Goal: Find specific page/section: Find specific page/section

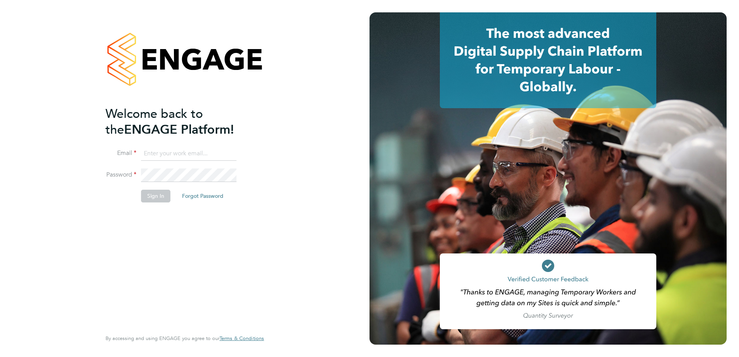
type input "[EMAIL_ADDRESS][DOMAIN_NAME]"
click at [153, 194] on button "Sign In" at bounding box center [155, 196] width 29 height 12
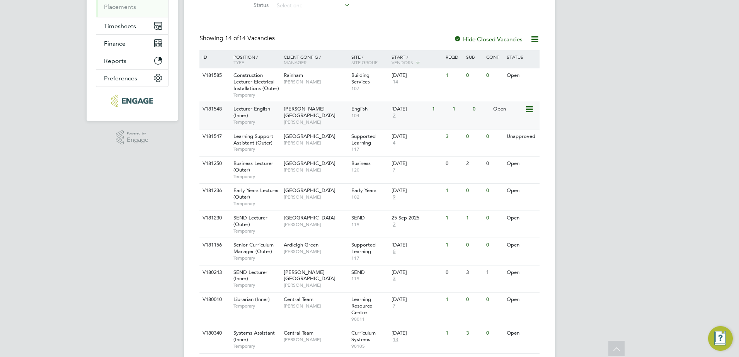
scroll to position [132, 0]
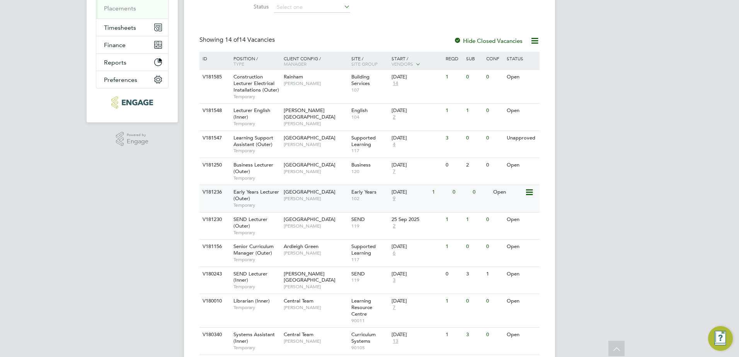
click at [251, 195] on span "Early Years Lecturer (Outer)" at bounding box center [256, 194] width 46 height 13
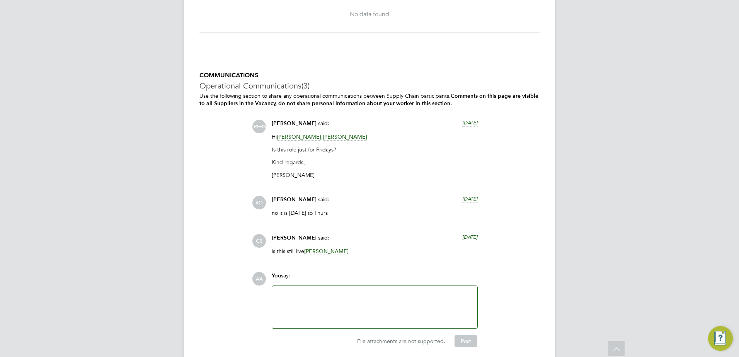
scroll to position [1547, 0]
click at [384, 177] on p "Jerin" at bounding box center [375, 174] width 206 height 7
